Goal: Obtain resource: Download file/media

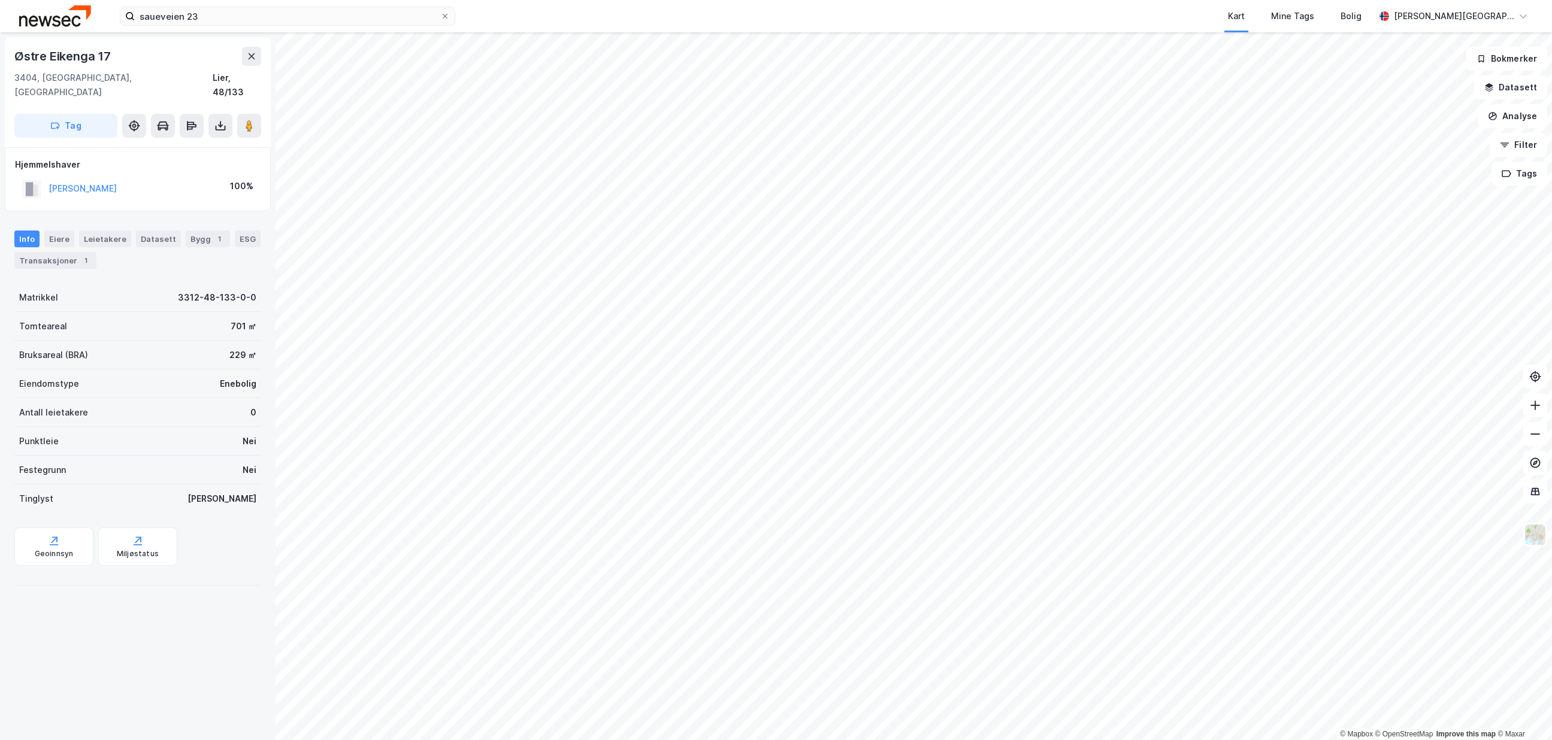
click at [65, 235] on div "Info [PERSON_NAME] Datasett Bygg 1 ESG Transaksjoner 1" at bounding box center [137, 250] width 247 height 38
click at [71, 252] on div "Transaksjoner 1" at bounding box center [55, 260] width 82 height 17
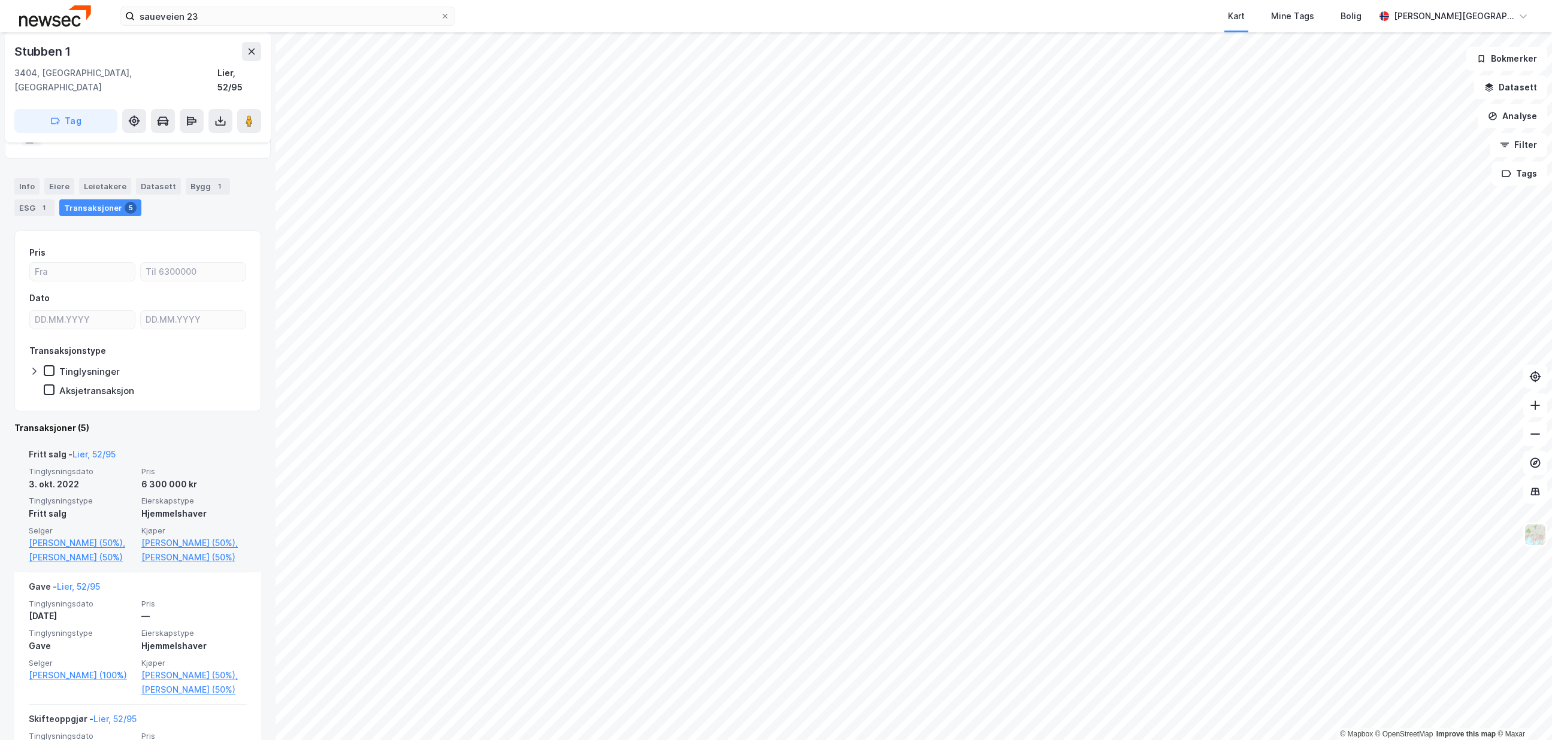
scroll to position [90, 0]
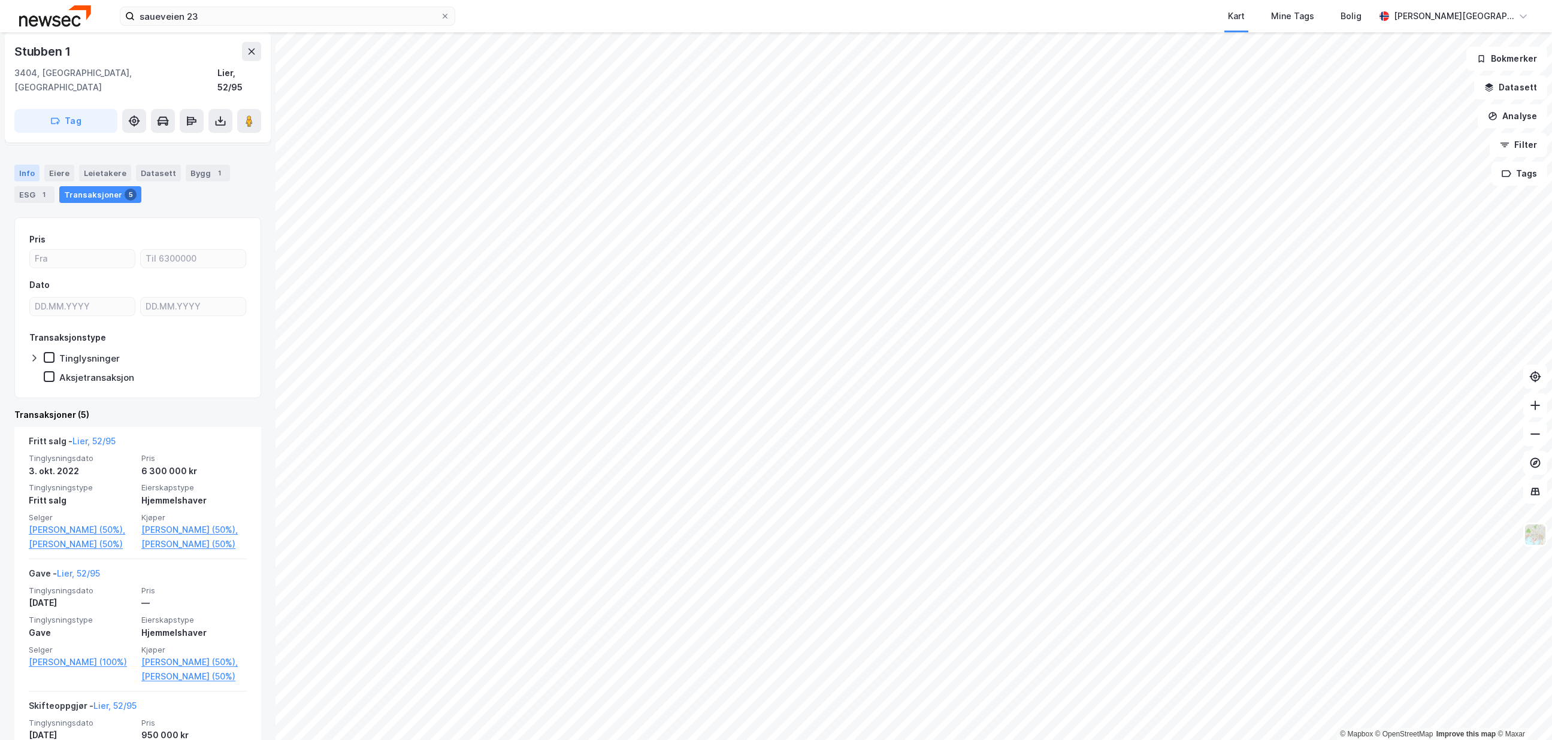
click at [36, 165] on div "Info" at bounding box center [26, 173] width 25 height 17
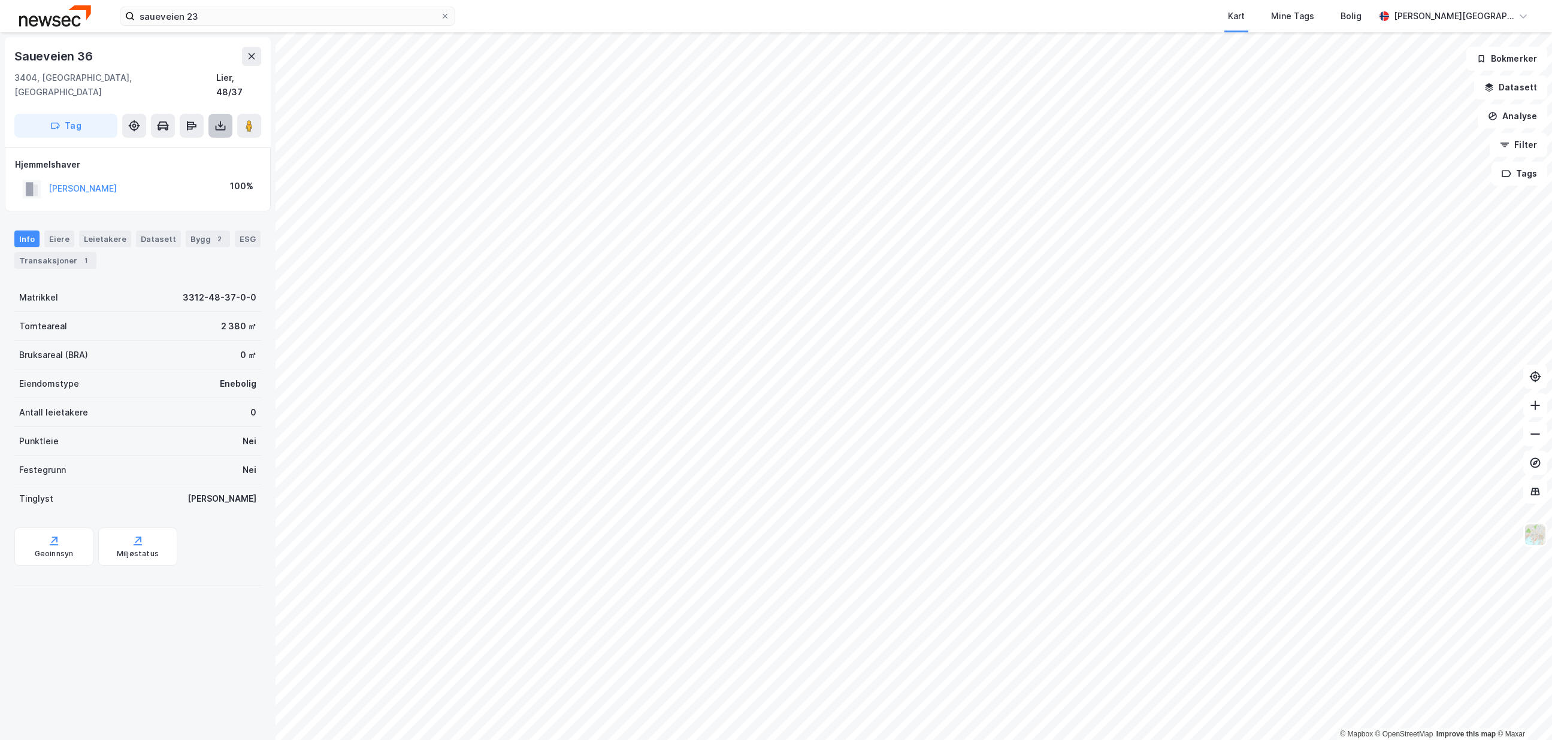
click at [216, 119] on button at bounding box center [220, 126] width 24 height 24
click at [190, 145] on div "Last ned grunnbok" at bounding box center [160, 150] width 69 height 10
click at [202, 140] on div "Last ned grunnbok" at bounding box center [169, 149] width 128 height 19
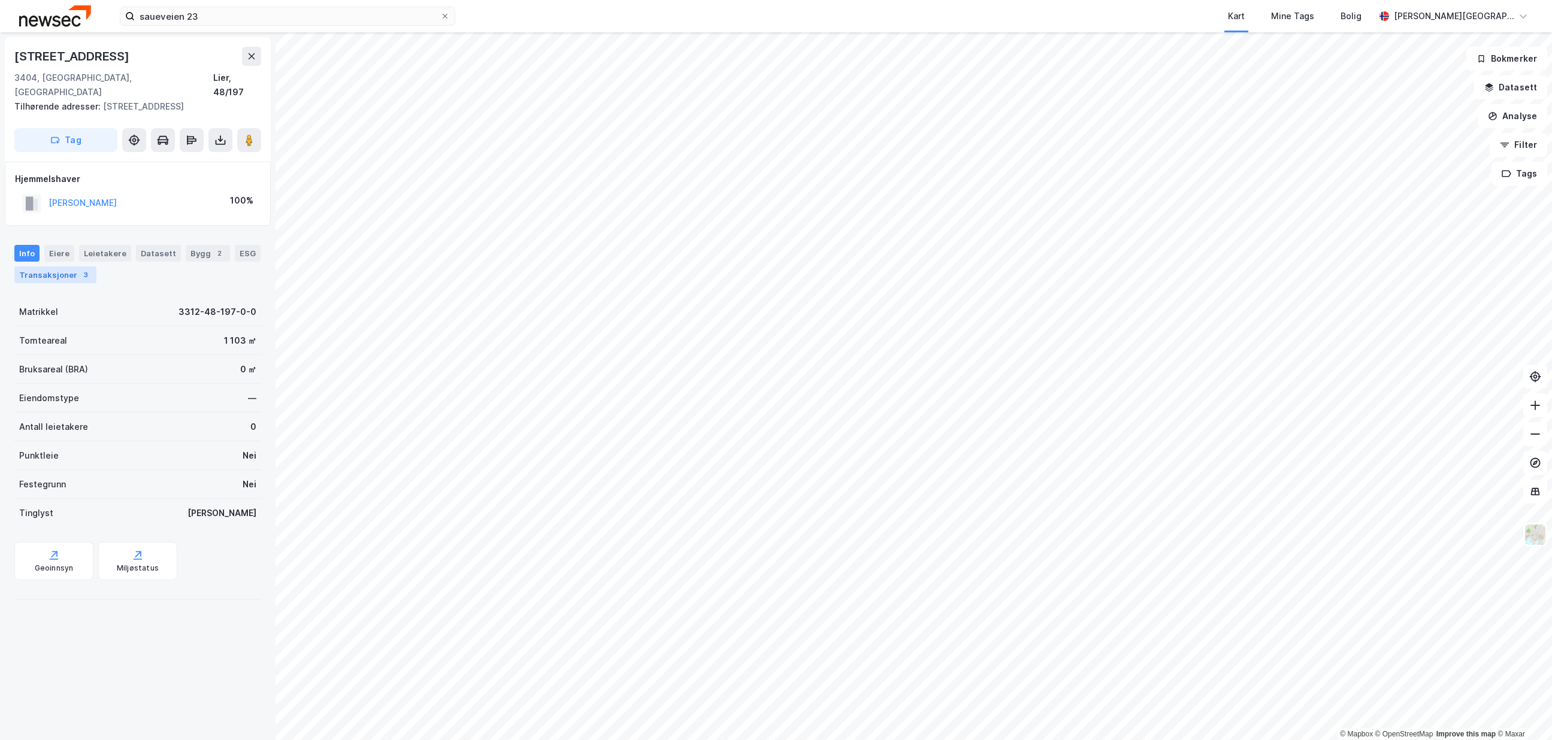
click at [43, 266] on div "Transaksjoner 3" at bounding box center [55, 274] width 82 height 17
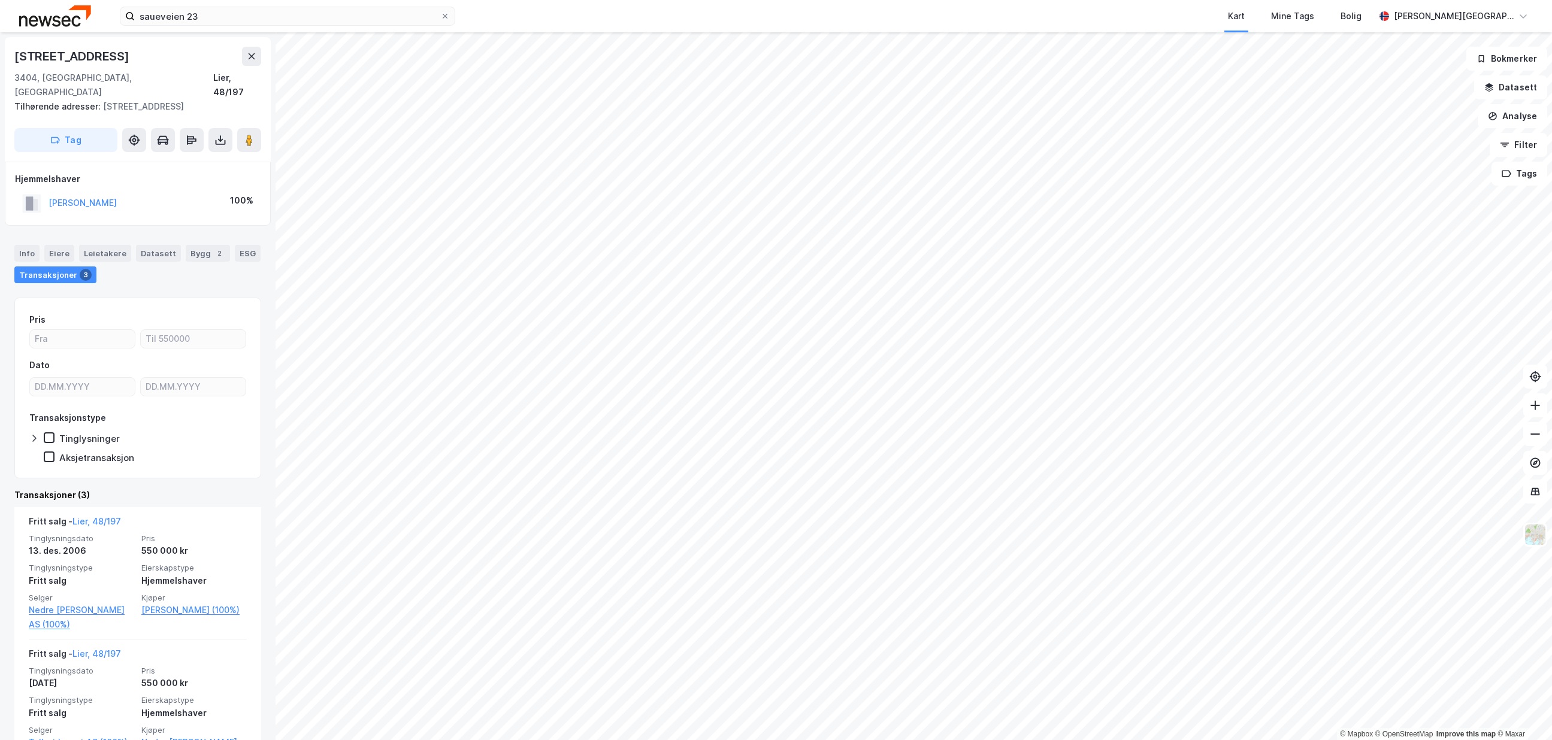
click at [86, 60] on div "[STREET_ADDRESS]" at bounding box center [72, 56] width 117 height 19
